Goal: Task Accomplishment & Management: Manage account settings

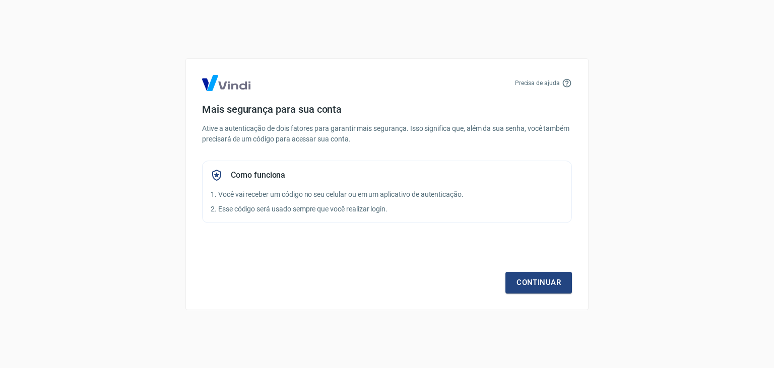
drag, startPoint x: 544, startPoint y: 286, endPoint x: 559, endPoint y: 296, distance: 18.0
click at [544, 282] on link "Continuar" at bounding box center [538, 282] width 66 height 21
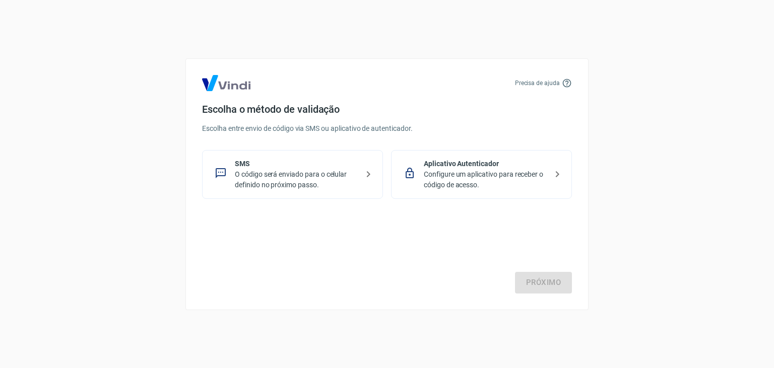
click at [362, 175] on icon at bounding box center [368, 174] width 12 height 12
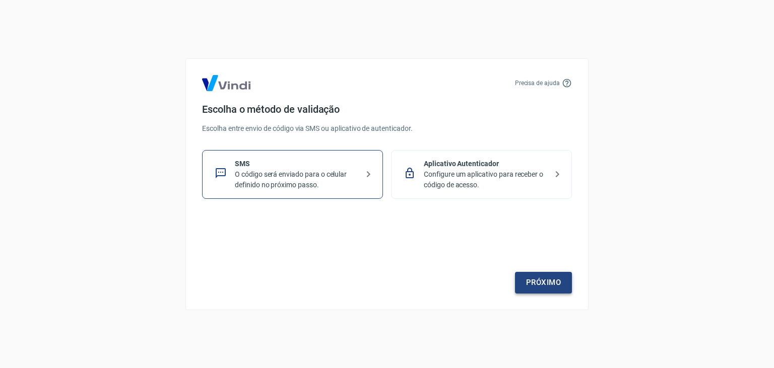
click at [542, 286] on link "Próximo" at bounding box center [543, 282] width 57 height 21
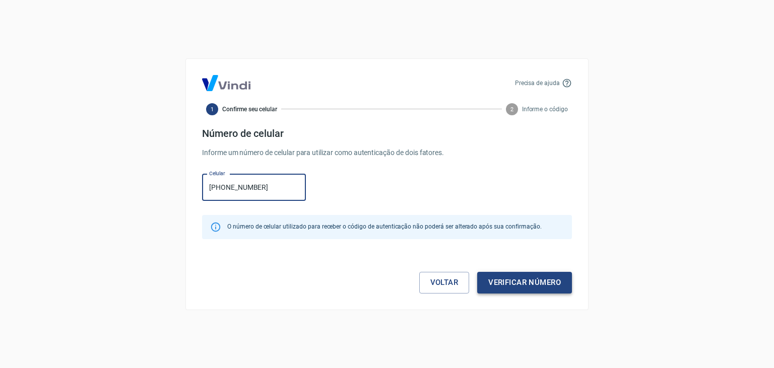
type input "(17) 99667-5718"
click at [526, 284] on button "Verificar número" at bounding box center [524, 282] width 95 height 21
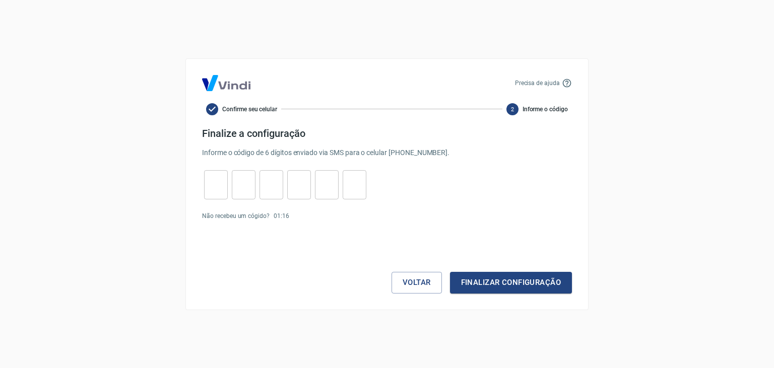
click at [214, 184] on input "tel" at bounding box center [216, 185] width 24 height 22
type input "6"
type input "8"
type input "7"
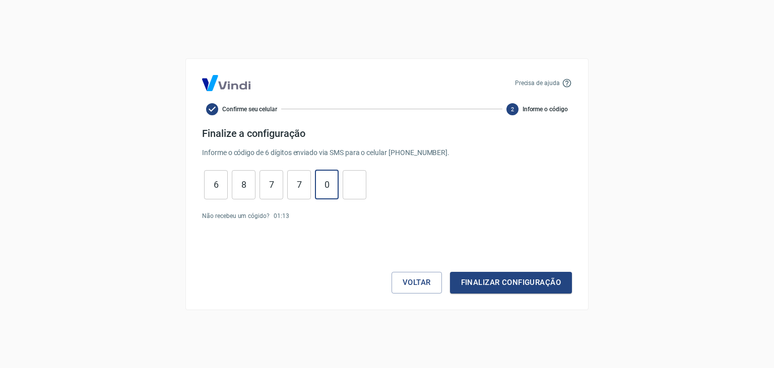
type input "0"
type input "9"
click at [467, 289] on button "Finalizar configuração" at bounding box center [511, 282] width 122 height 21
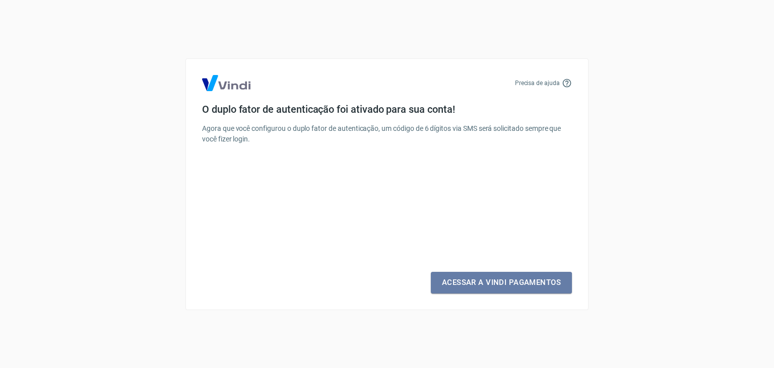
click at [467, 289] on link "Acessar a Vindi Pagamentos" at bounding box center [501, 282] width 141 height 21
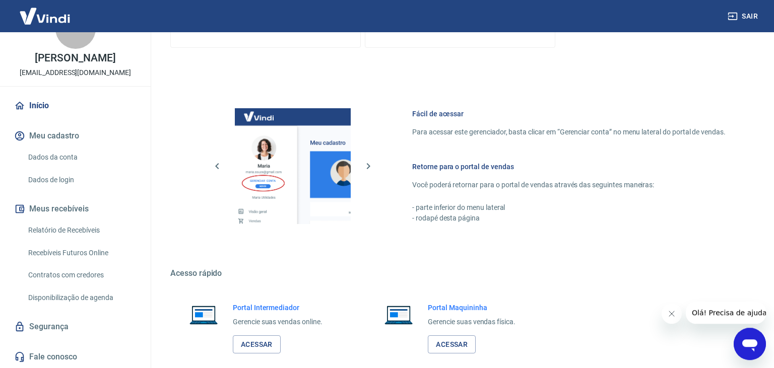
scroll to position [521, 0]
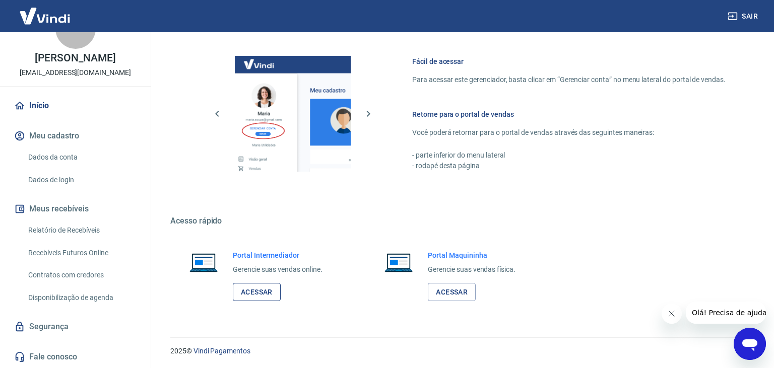
click at [266, 292] on link "Acessar" at bounding box center [257, 292] width 48 height 19
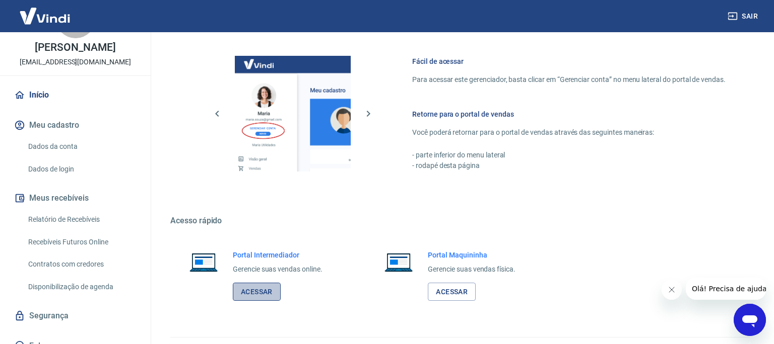
click at [266, 296] on link "Acessar" at bounding box center [257, 292] width 48 height 19
